Goal: Task Accomplishment & Management: Manage account settings

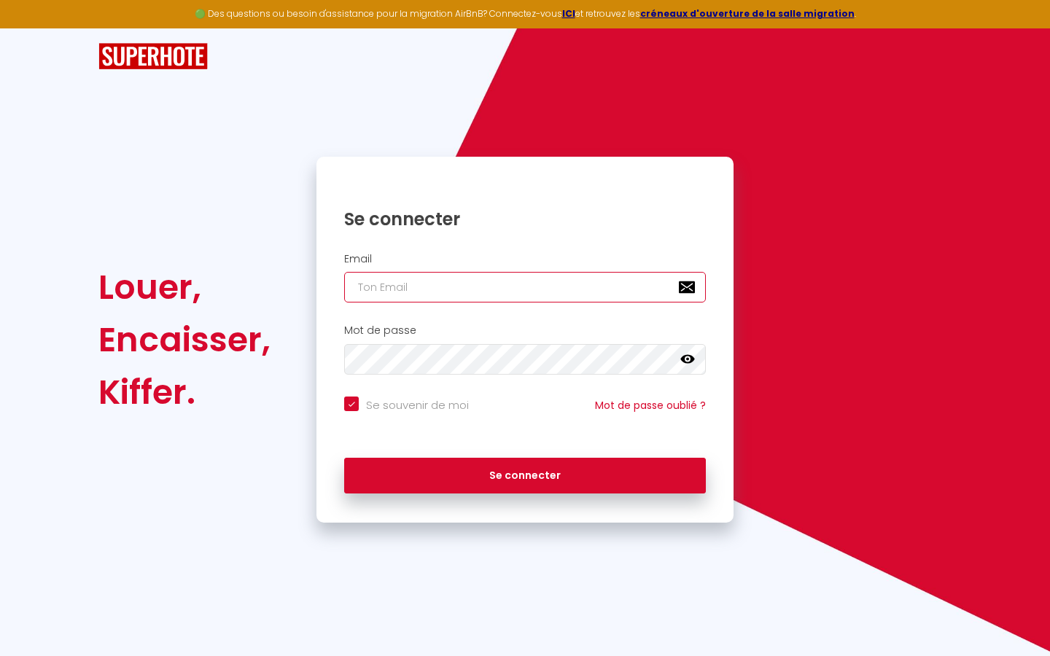
type input "s"
checkbox input "true"
type input "su"
checkbox input "true"
type input "sup"
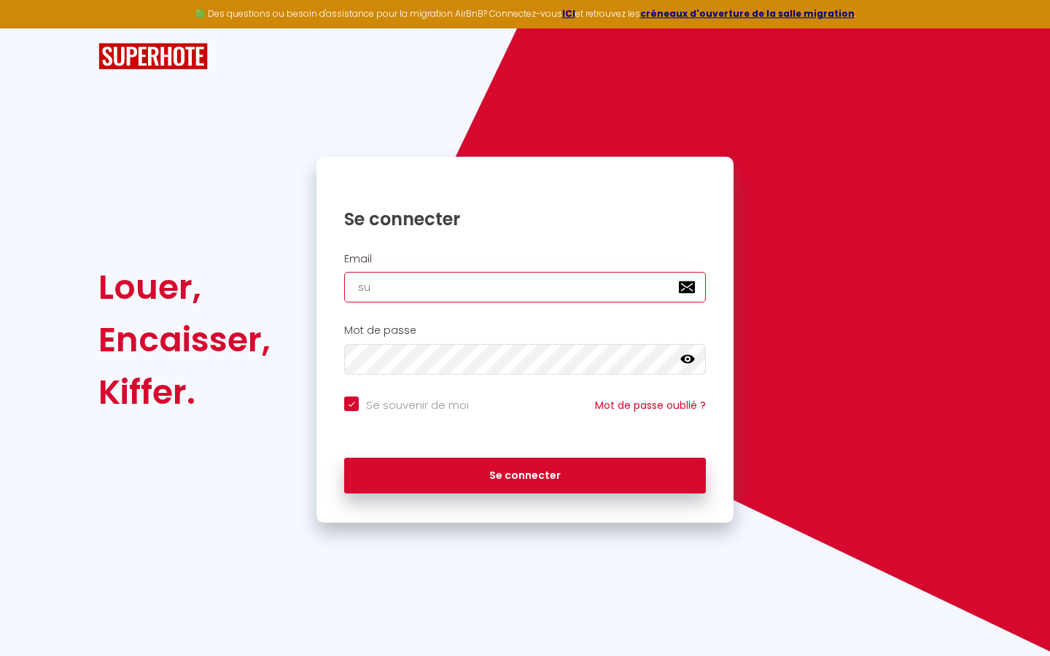
checkbox input "true"
type input "supe"
checkbox input "true"
type input "super"
checkbox input "true"
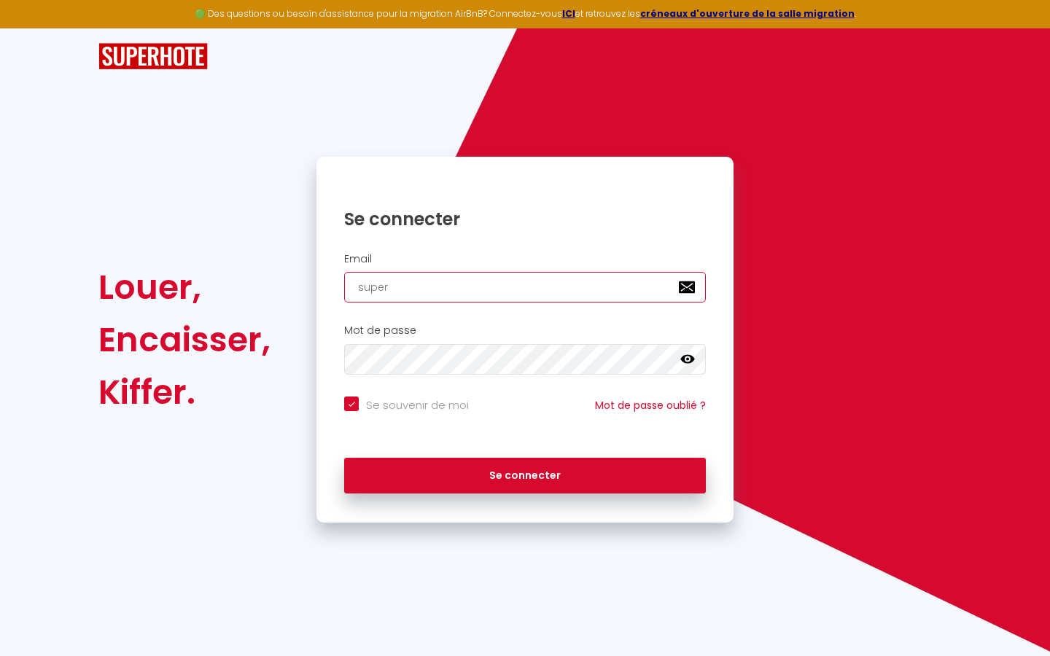
type input "superb"
checkbox input "true"
type input "superbo"
checkbox input "true"
type input "superbor"
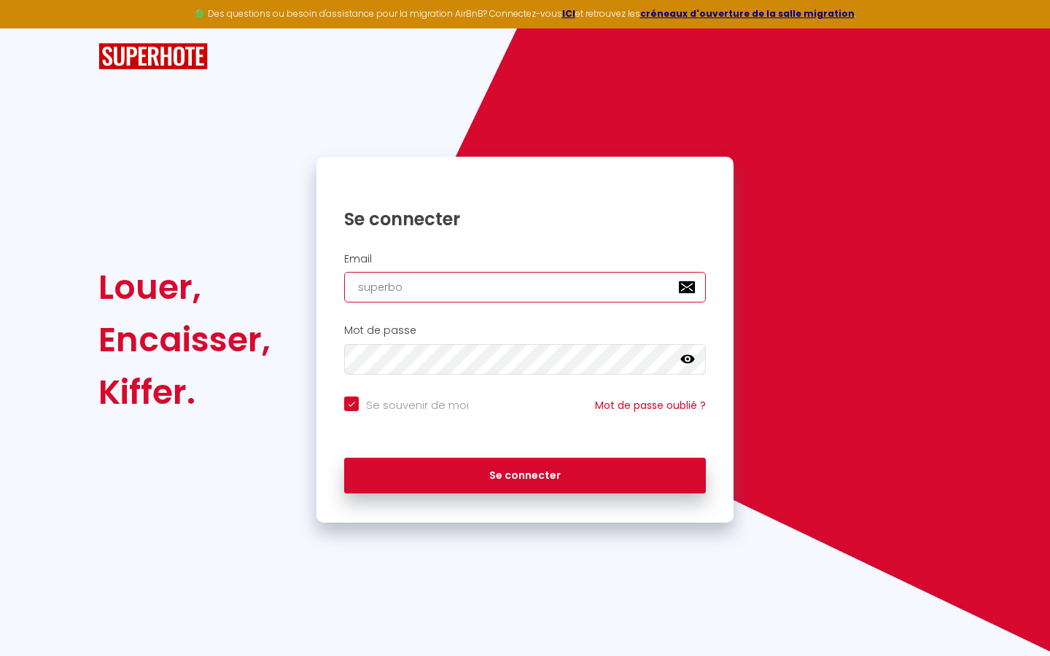
checkbox input "true"
type input "superbord"
checkbox input "true"
type input "superborde"
checkbox input "true"
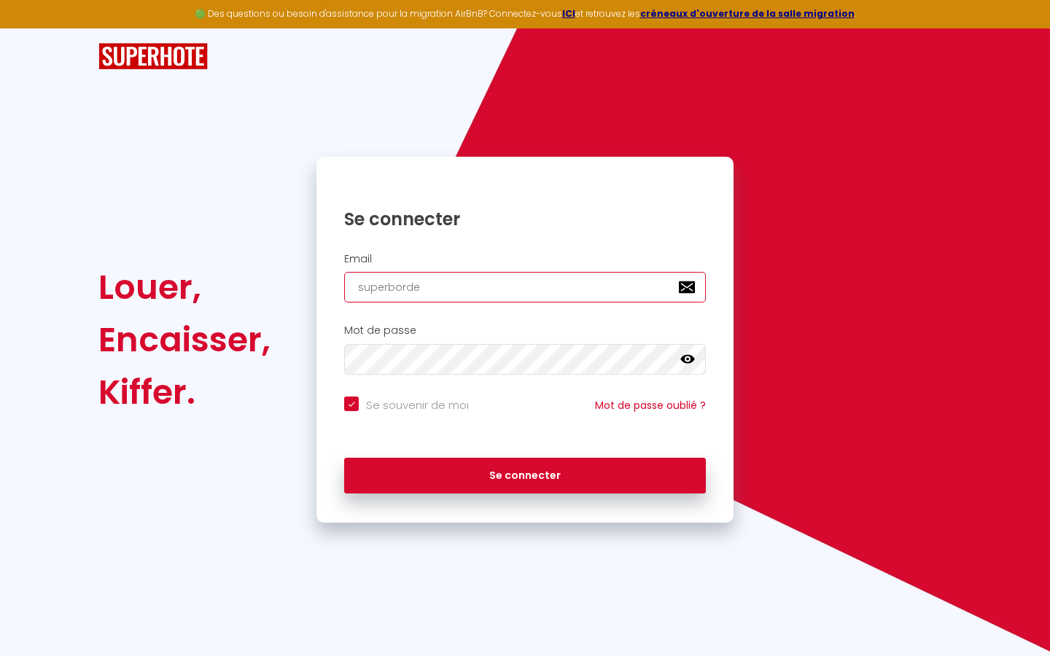
type input "superbordea"
checkbox input "true"
type input "superbordeau"
checkbox input "true"
type input "superbordeaux"
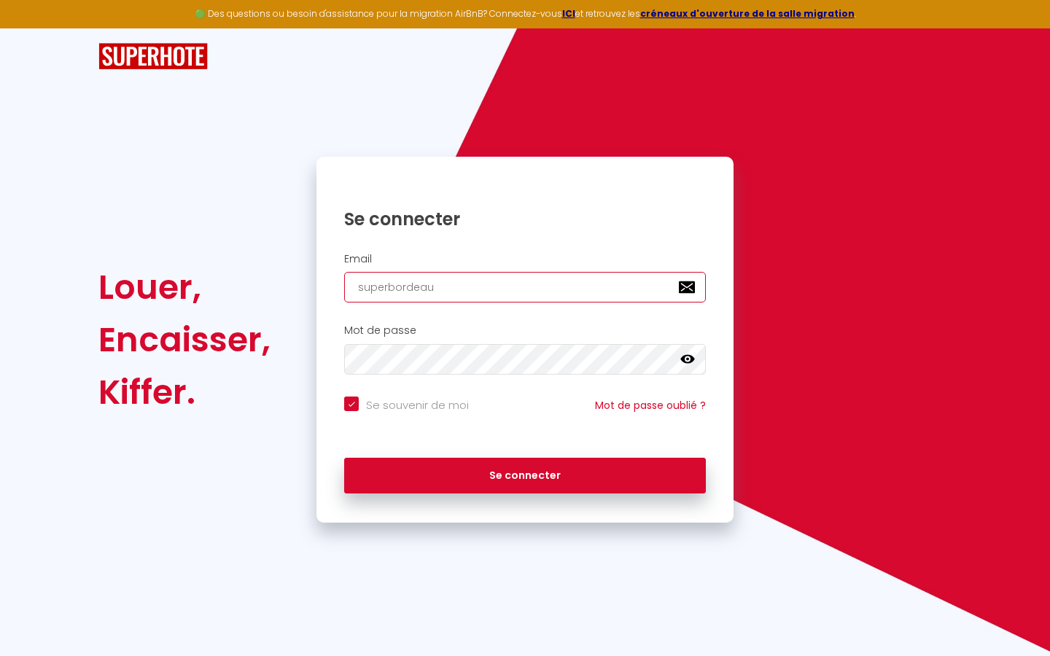
checkbox input "true"
type input "superbordeaux@"
checkbox input "true"
type input "superbordeaux@g"
checkbox input "true"
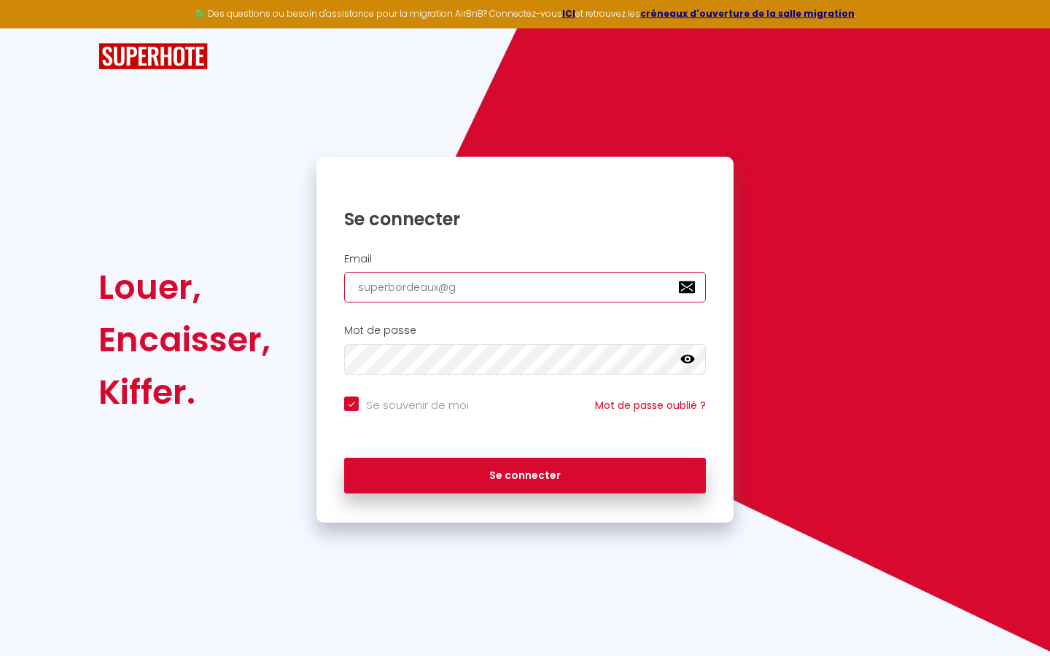
type input "superbordeaux@gm"
checkbox input "true"
type input "superbordeaux@gma"
checkbox input "true"
type input "superbordeaux@gmai"
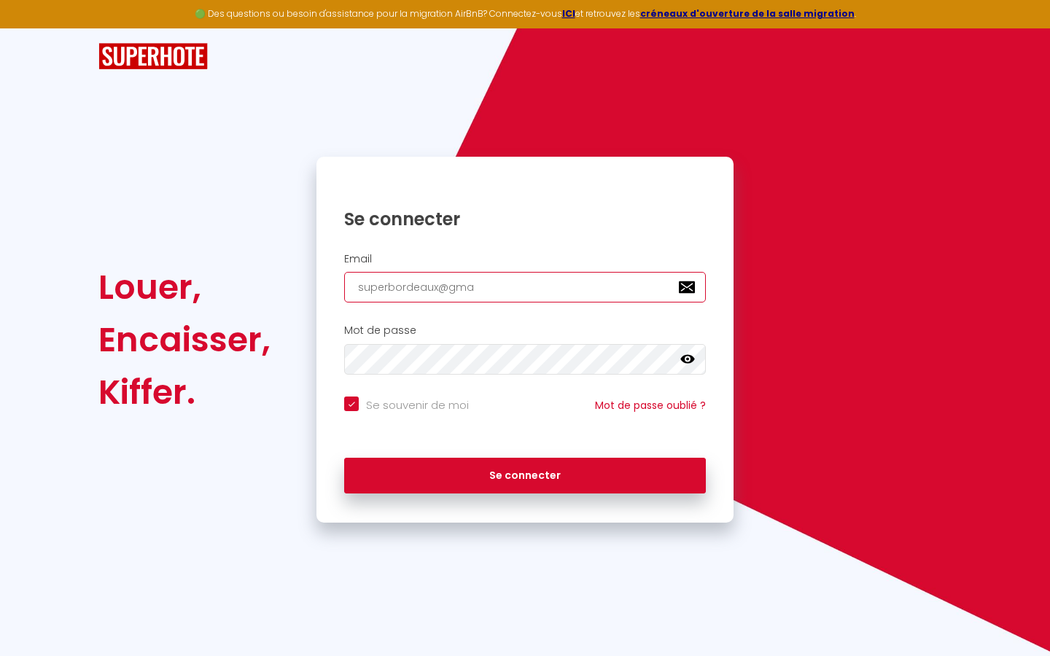
checkbox input "true"
type input "[EMAIL_ADDRESS]"
checkbox input "true"
type input "[EMAIL_ADDRESS]."
checkbox input "true"
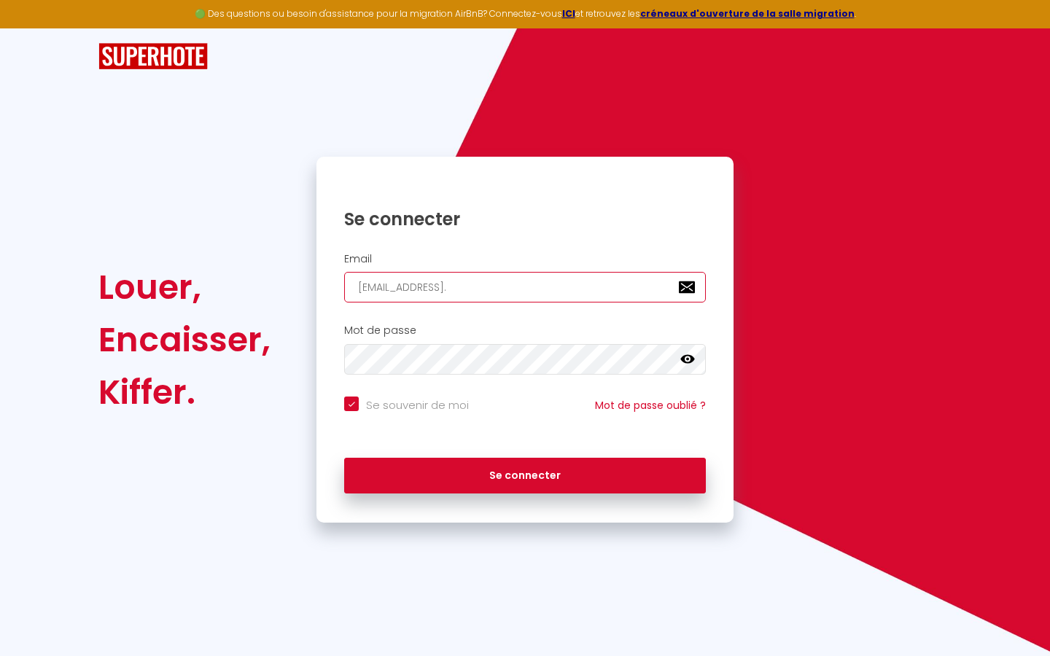
type input "superbordeaux@gmail.c"
checkbox input "true"
type input "[EMAIL_ADDRESS][DOMAIN_NAME]"
checkbox input "true"
type input "[EMAIL_ADDRESS][DOMAIN_NAME]"
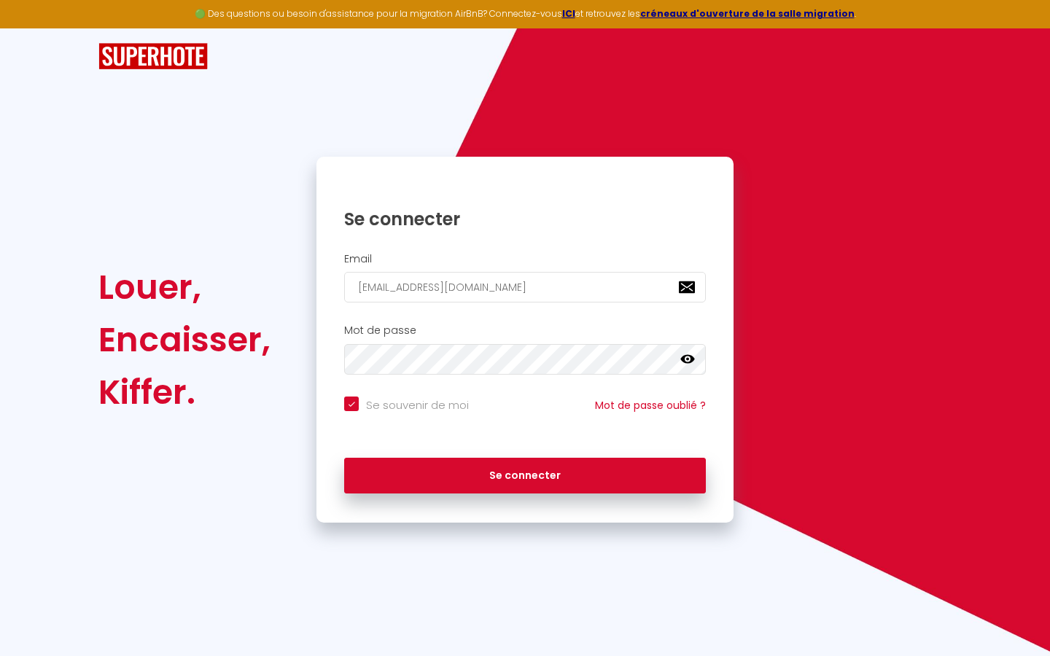
checkbox input "true"
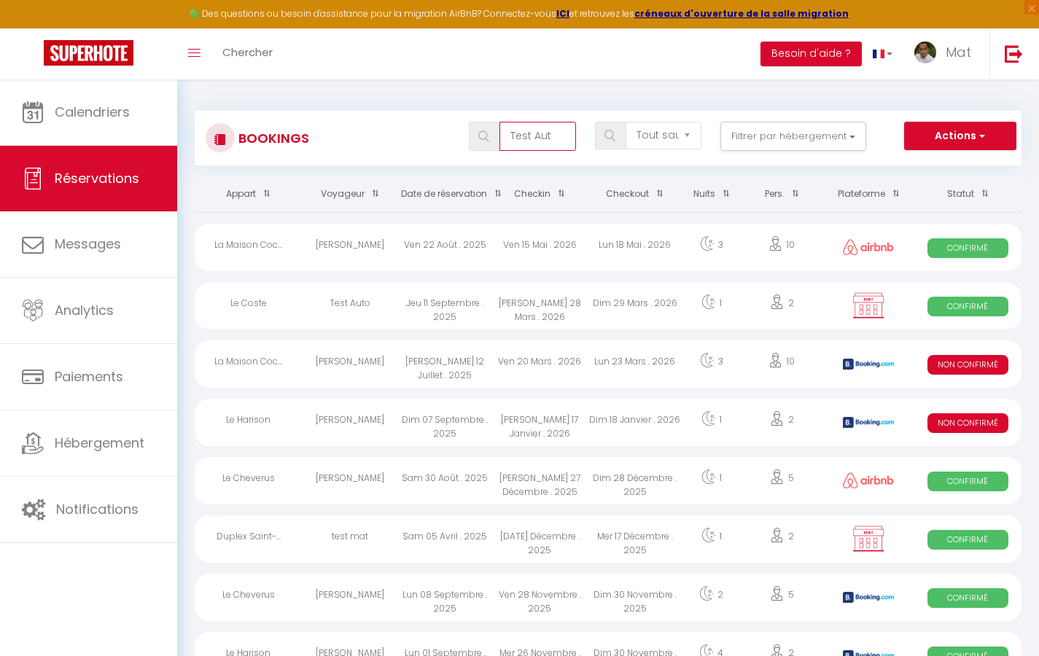
type input "Test Auto"
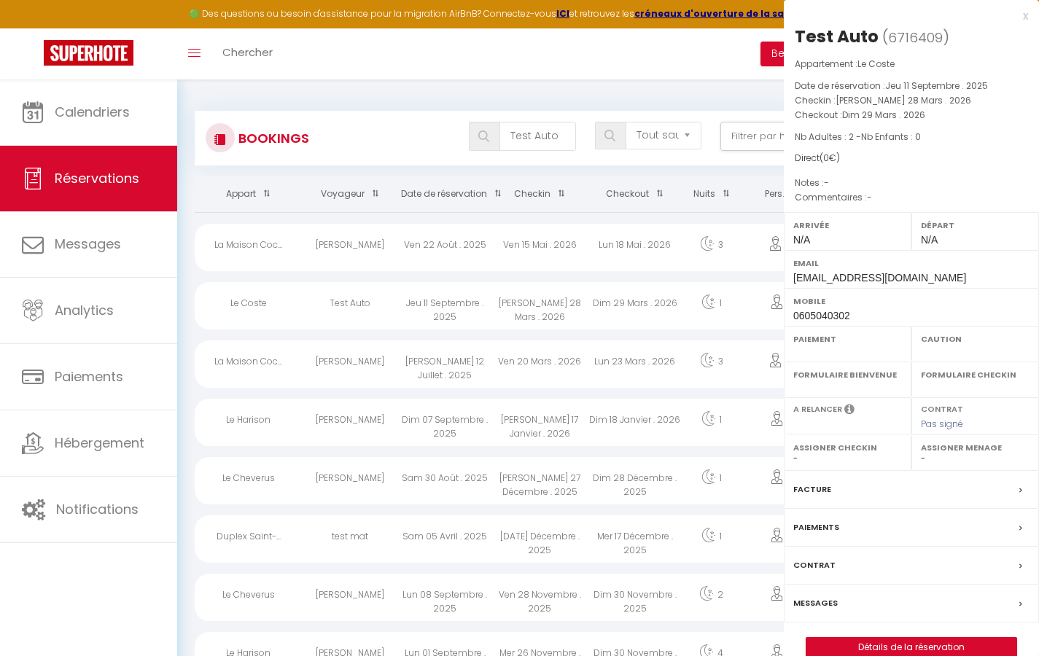
select select "OK"
select select "KO"
select select "0"
select select "1"
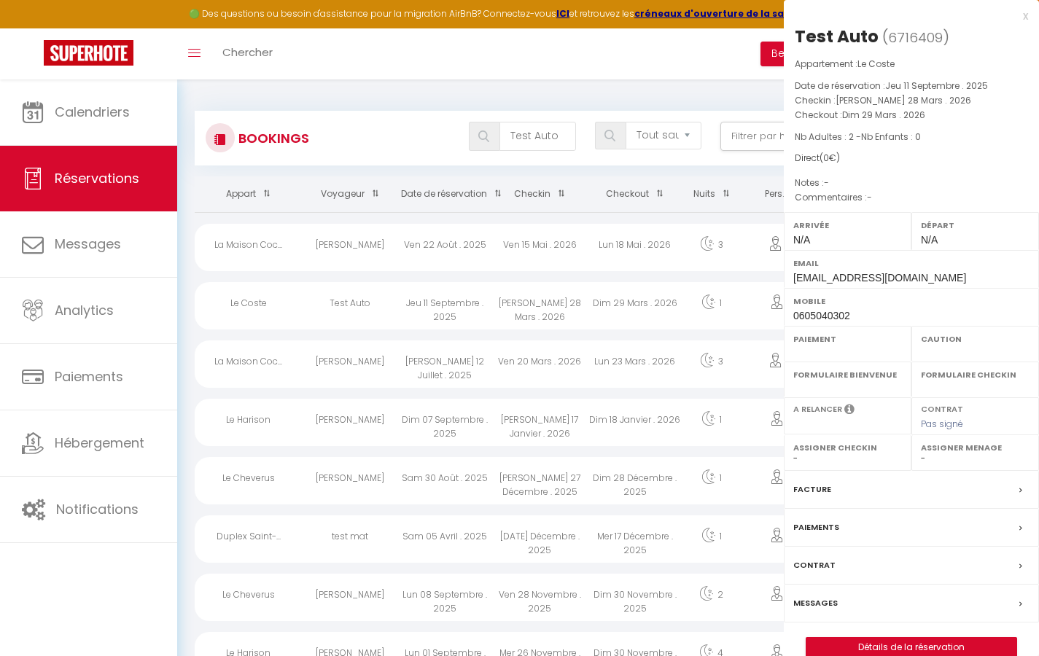
select select
select select "32380"
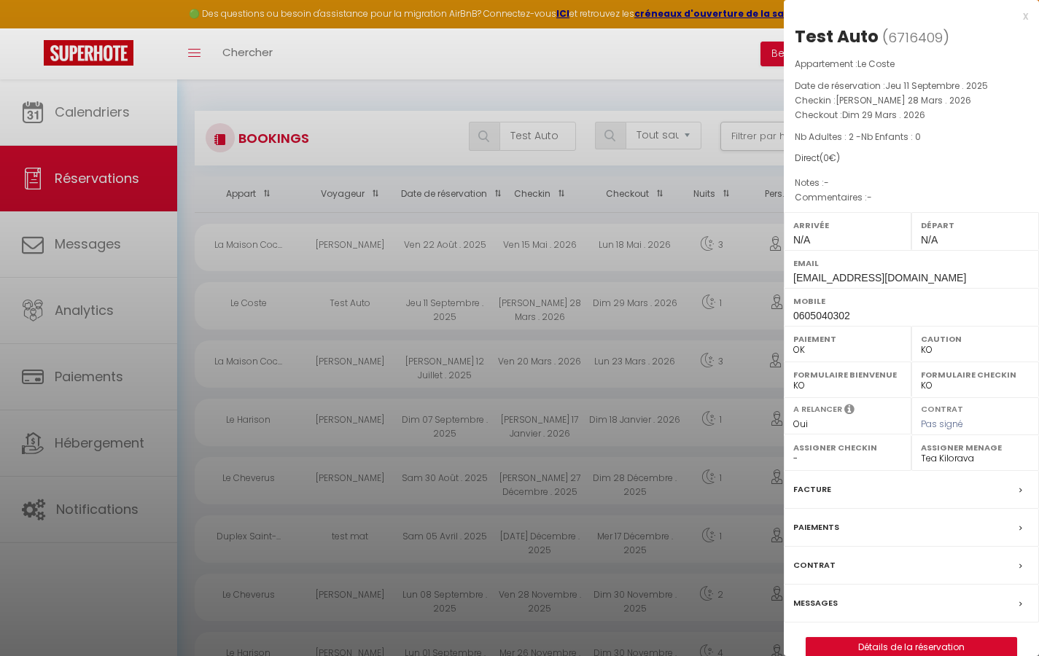
scroll to position [8, 0]
select select
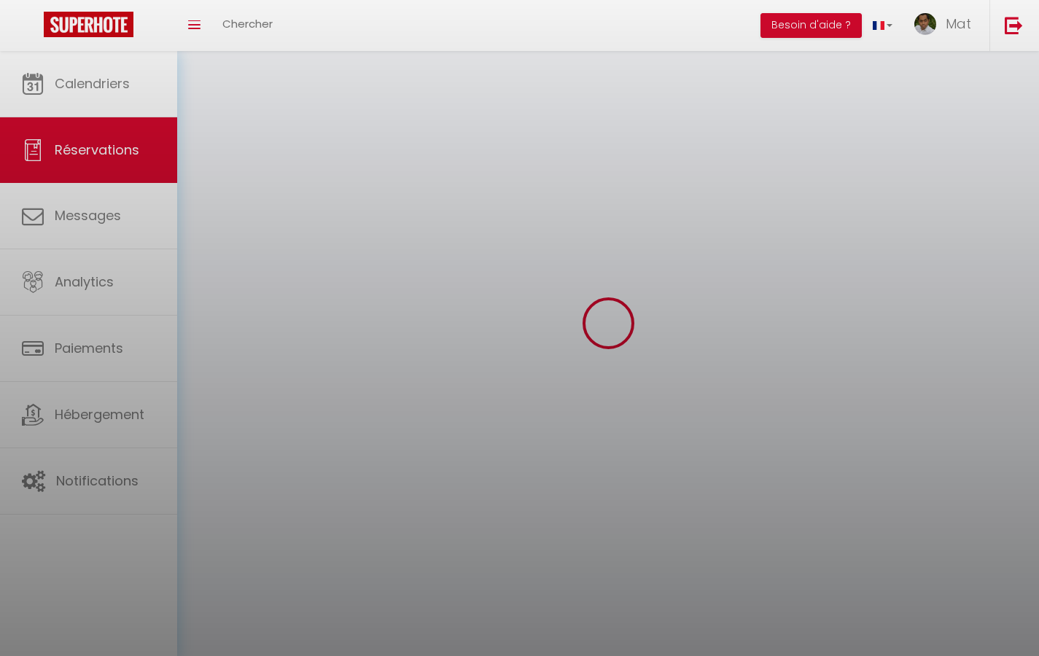
select select
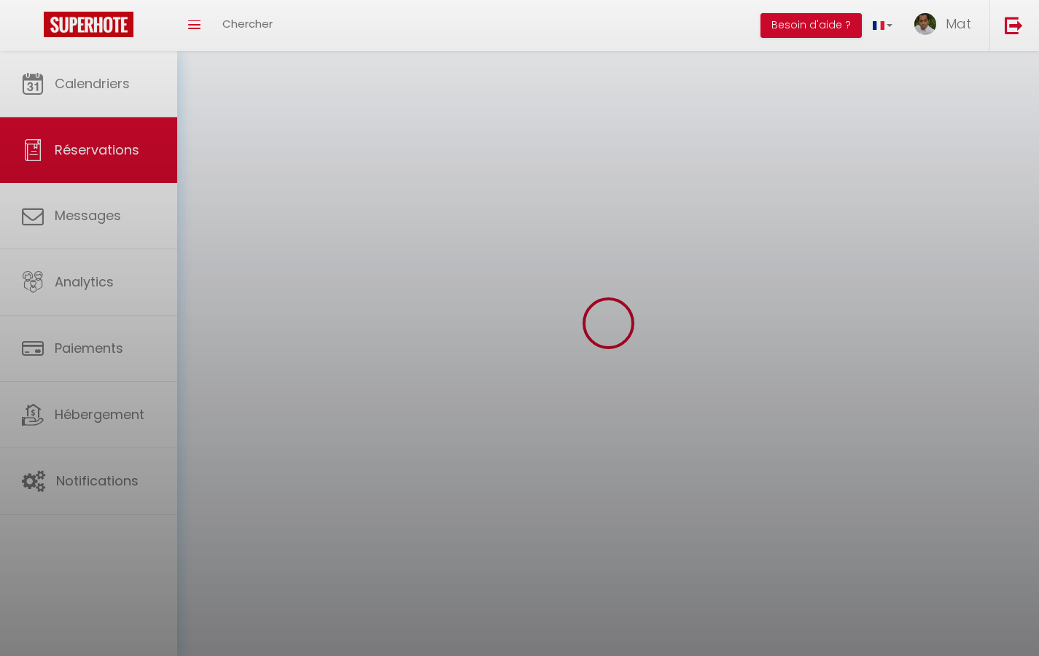
select select
checkbox input "false"
select select
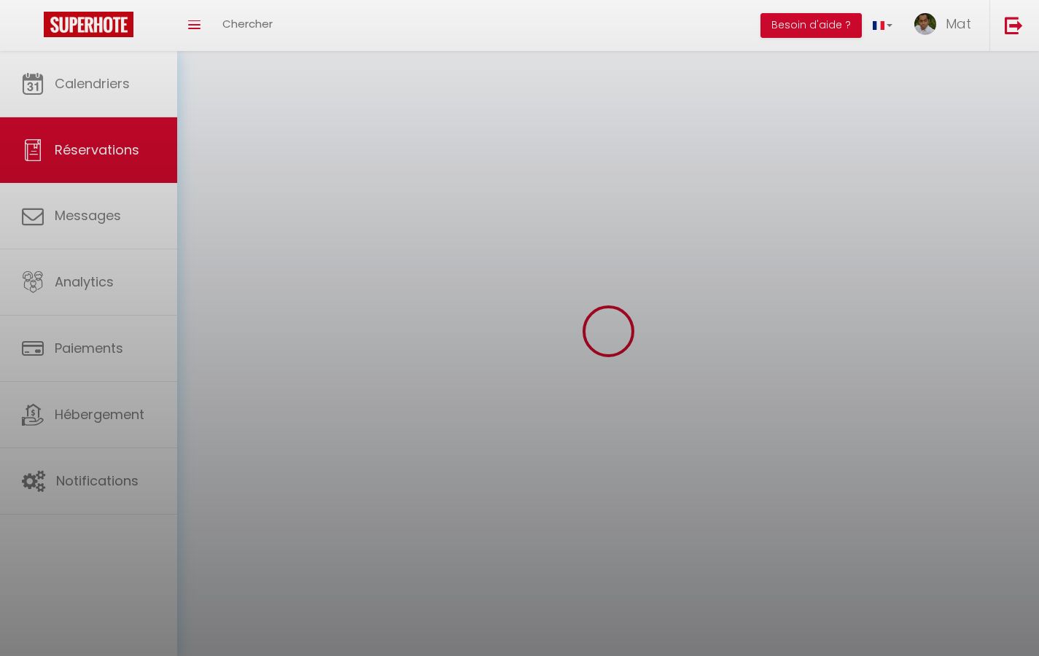
select select
checkbox input "false"
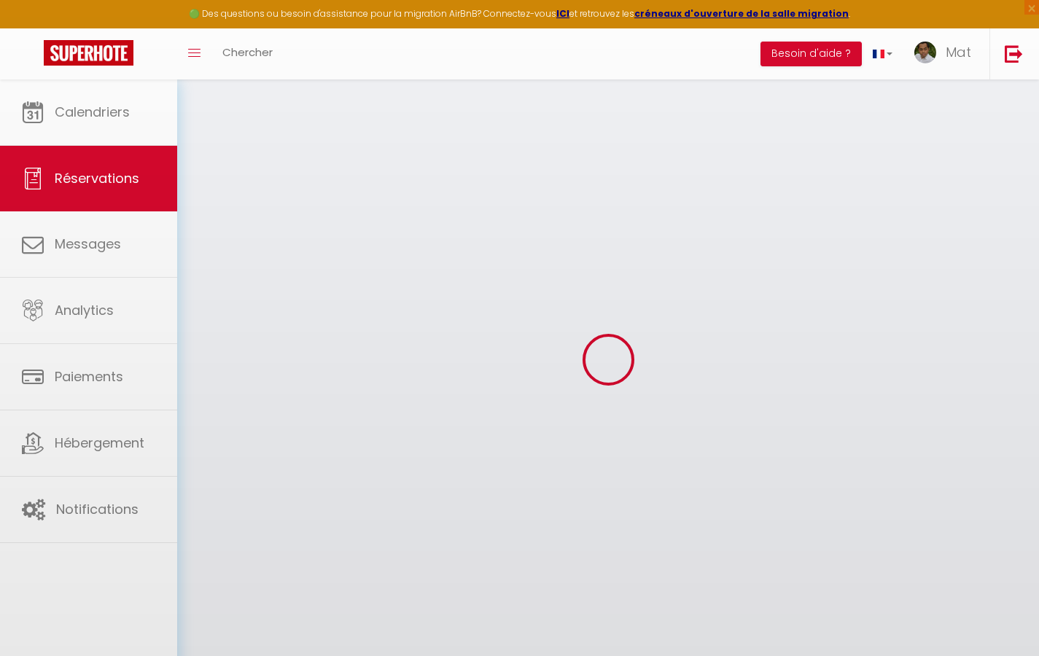
select select
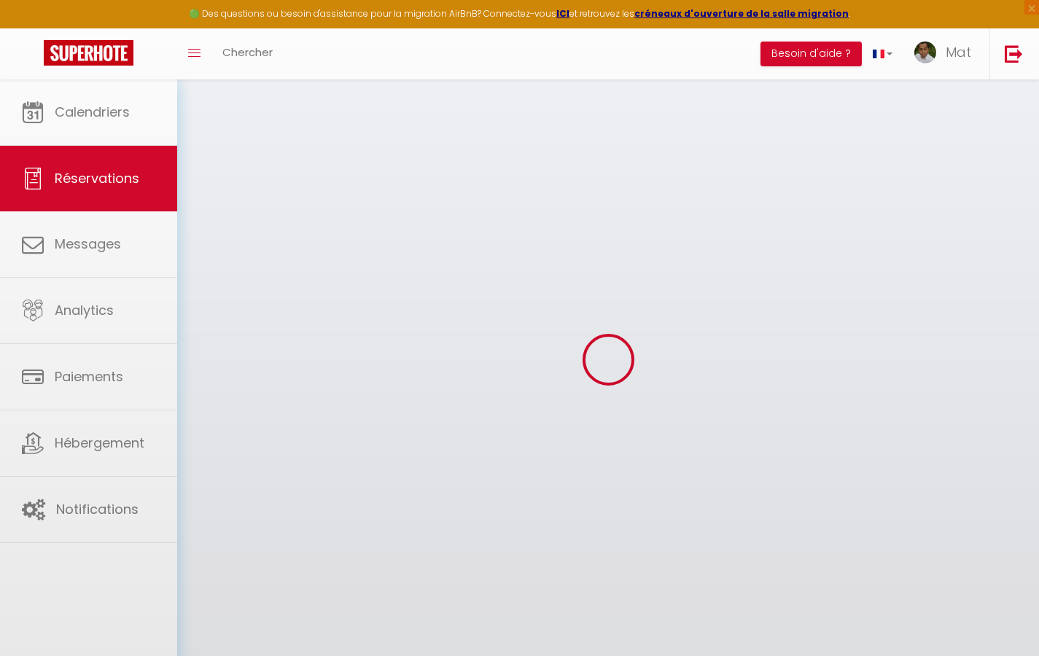
select select
checkbox input "false"
select select
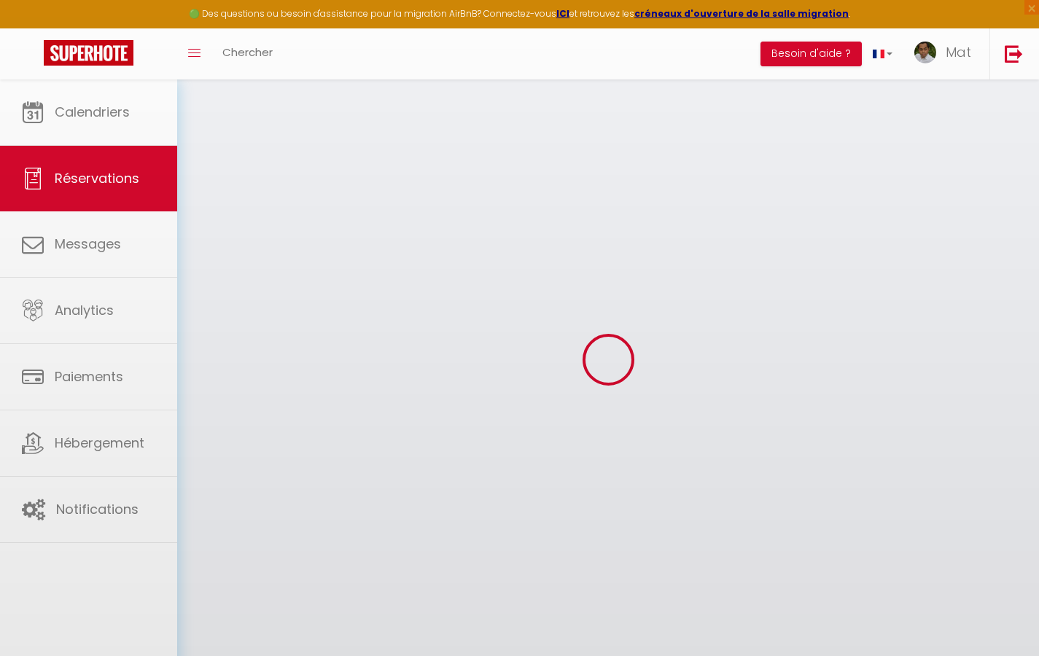
select select
checkbox input "false"
